Goal: Task Accomplishment & Management: Use online tool/utility

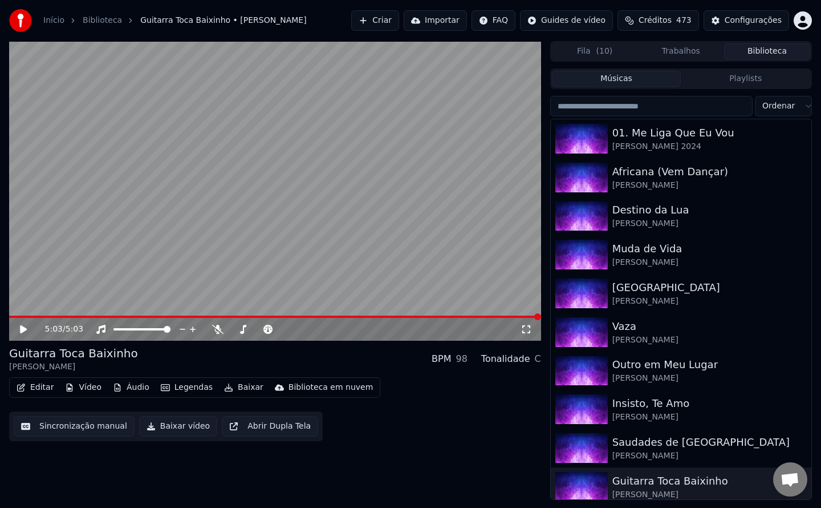
scroll to position [1483, 0]
click at [385, 422] on div "Editar Vídeo Áudio Legendas Baixar Biblioteca em nuvem Sincronização manual Bai…" at bounding box center [275, 409] width 532 height 64
click at [34, 458] on div "5:03 / 5:03 Guitarra Toca Baixinho Nino Felix BPM 98 Tonalidade C Editar Vídeo …" at bounding box center [275, 270] width 532 height 459
click at [15, 434] on button "Sincronização manual" at bounding box center [74, 426] width 121 height 21
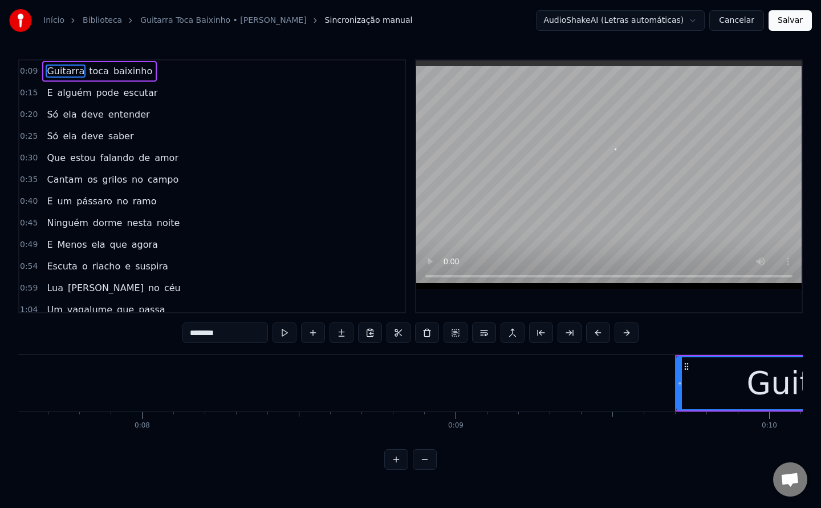
scroll to position [0, 2986]
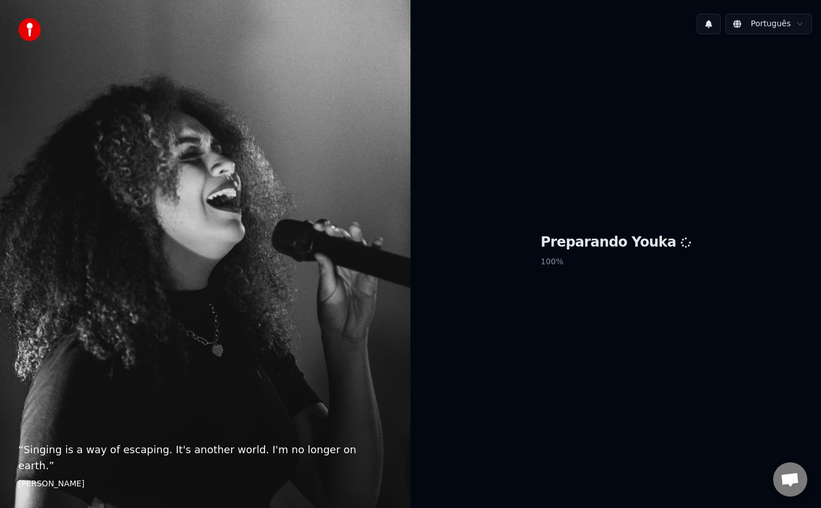
scroll to position [1483, 0]
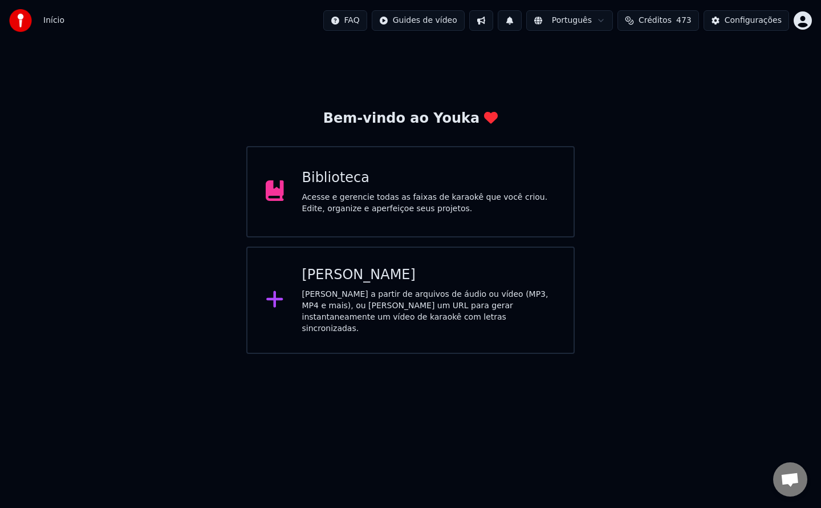
click at [694, 30] on button "Créditos 473" at bounding box center [659, 20] width 82 height 21
click at [658, 127] on button "Atualizar" at bounding box center [666, 137] width 64 height 21
click at [538, 222] on div "Biblioteca Acesse e gerencie todas as faixas de karaokê que você criou. Edite, …" at bounding box center [410, 191] width 329 height 91
